Goal: Task Accomplishment & Management: Use online tool/utility

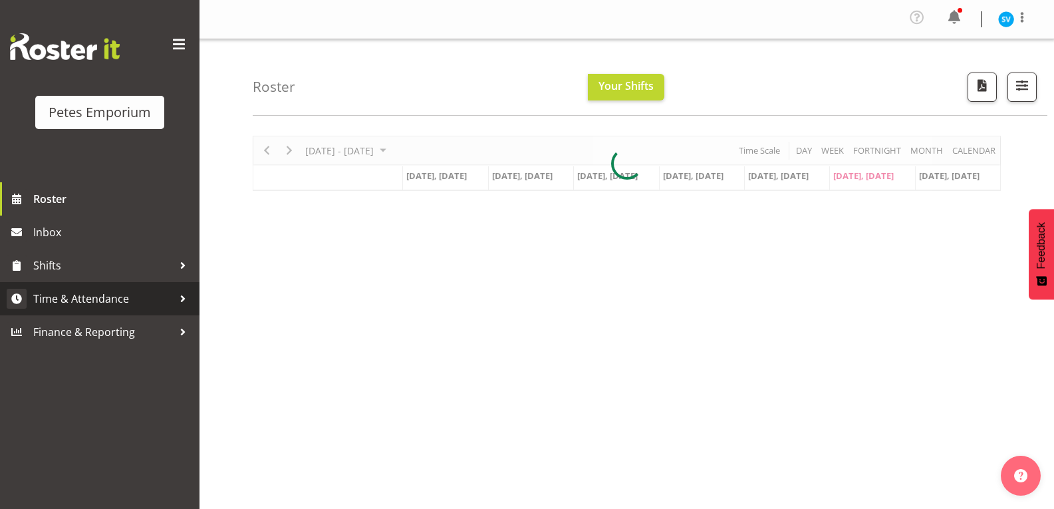
click at [136, 295] on span "Time & Attendance" at bounding box center [103, 299] width 140 height 20
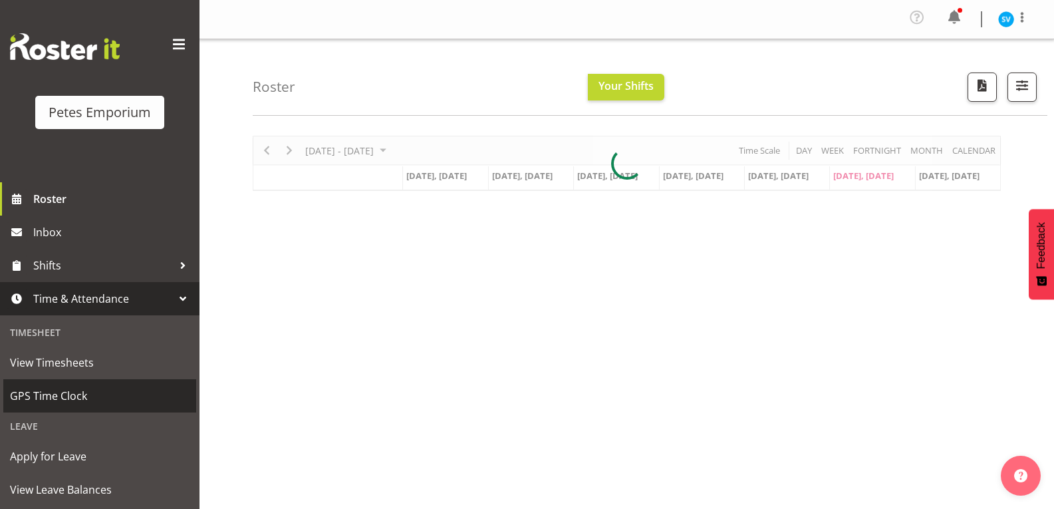
click at [94, 402] on span "GPS Time Clock" at bounding box center [99, 396] width 179 height 20
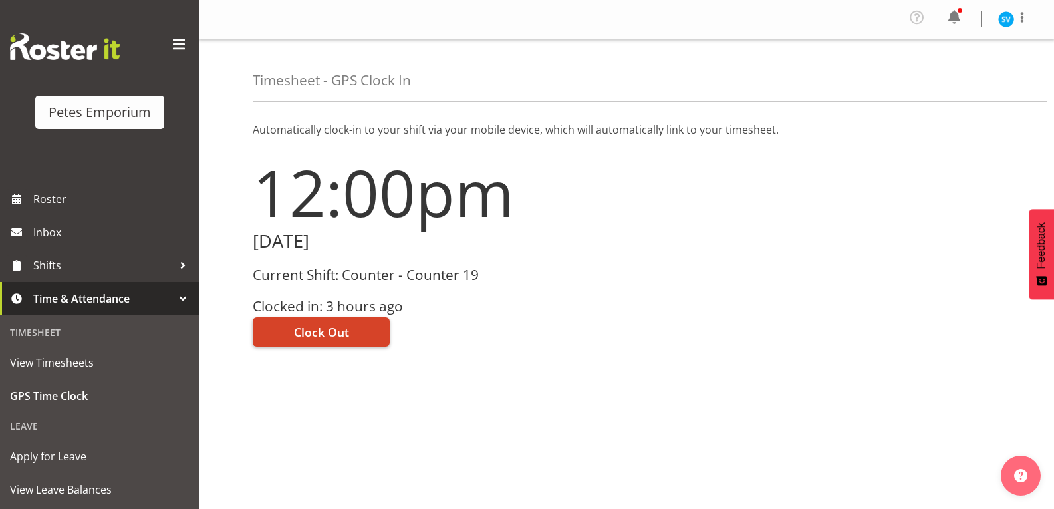
click at [289, 341] on button "Clock Out" at bounding box center [321, 331] width 137 height 29
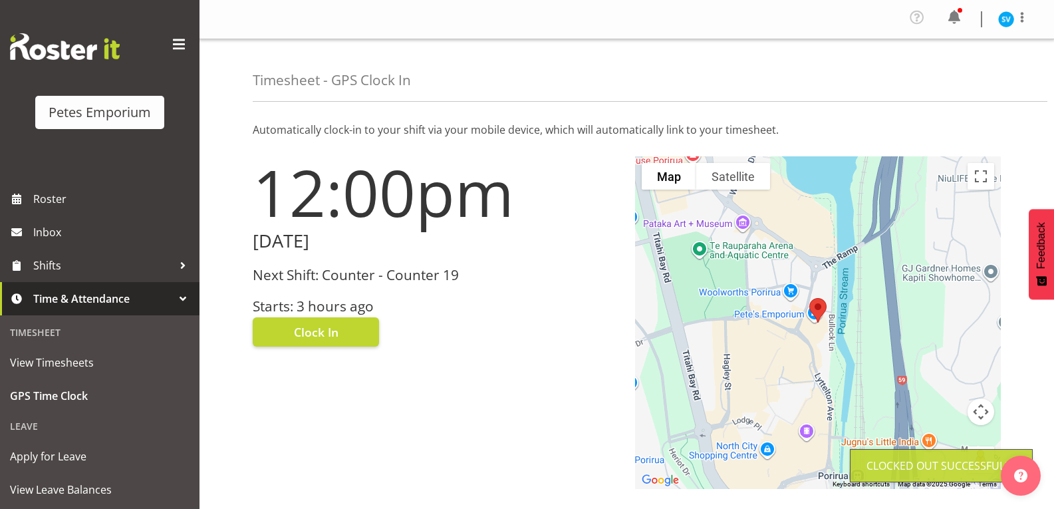
click at [999, 23] on img at bounding box center [1006, 19] width 16 height 16
click at [959, 78] on link "Log Out" at bounding box center [966, 73] width 128 height 24
